Goal: Transaction & Acquisition: Purchase product/service

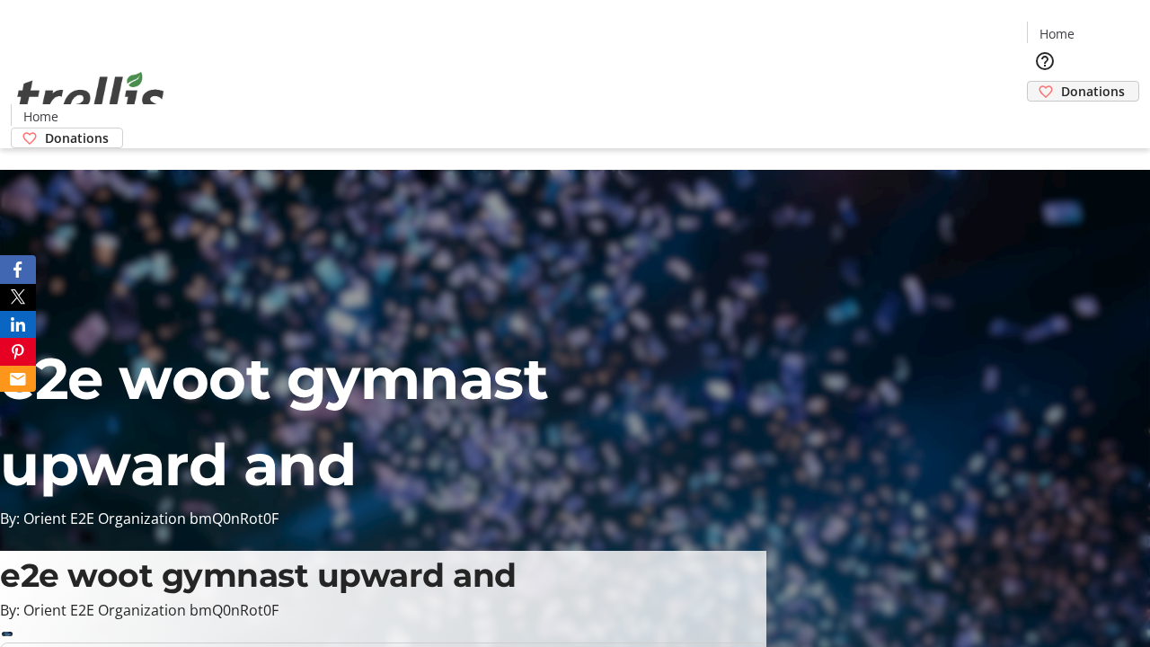
click at [1061, 82] on span "Donations" at bounding box center [1093, 91] width 64 height 19
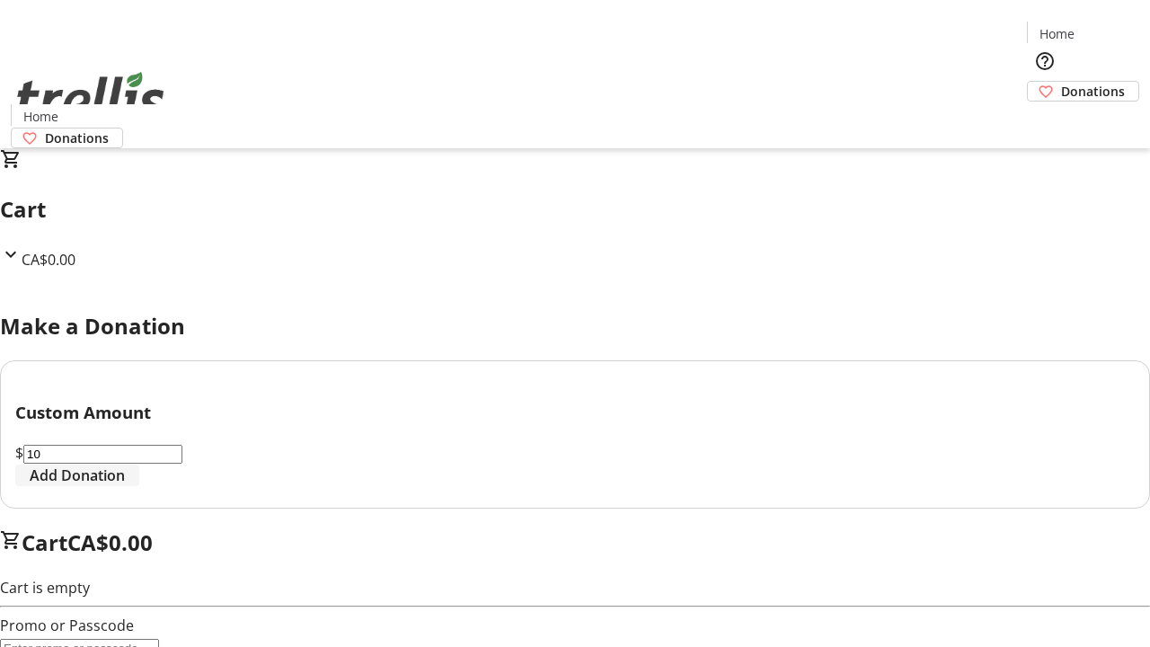
click at [125, 486] on span "Add Donation" at bounding box center [77, 475] width 95 height 22
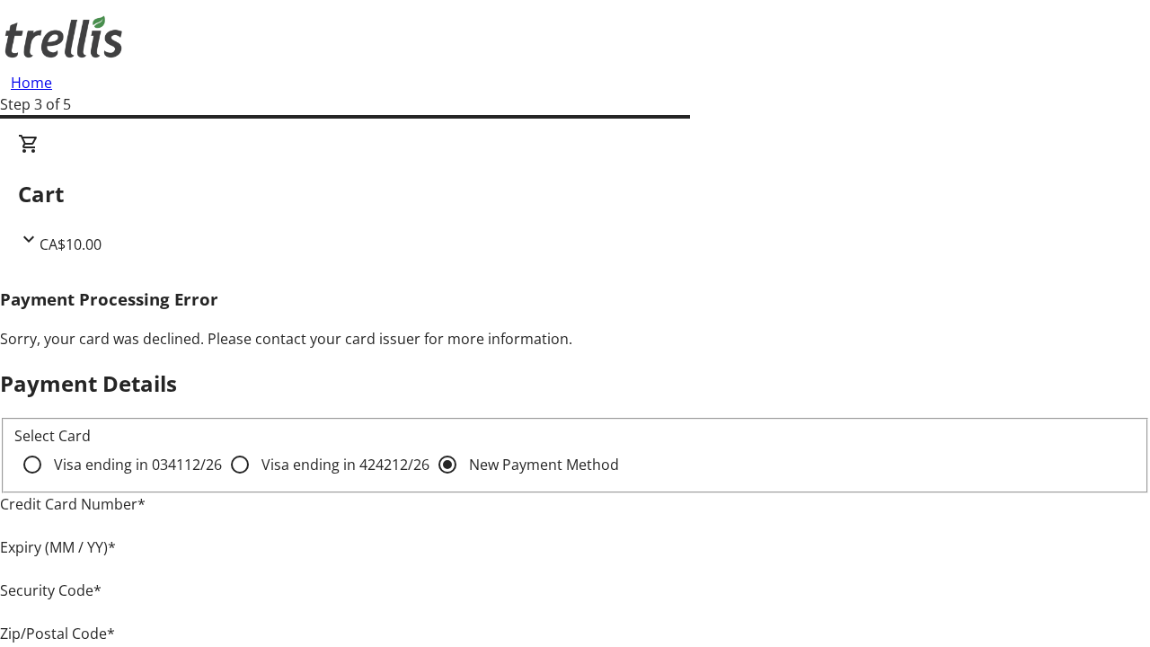
click at [222, 480] on input "Visa ending in 4242 12/26" at bounding box center [240, 464] width 36 height 36
radio input "true"
